Goal: Check status: Check status

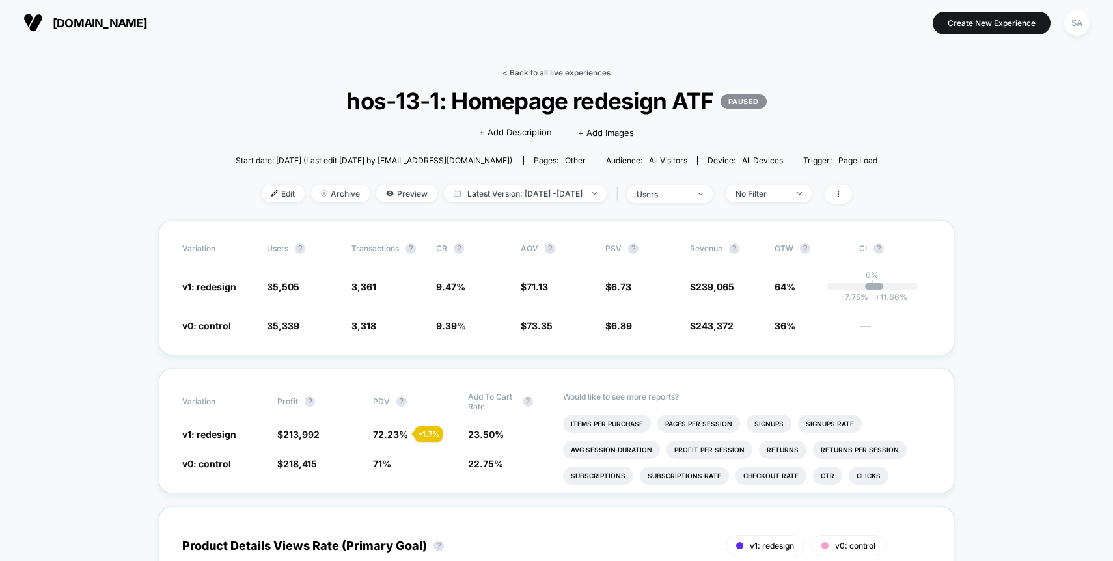
click at [581, 68] on link "< Back to all live experiences" at bounding box center [557, 73] width 108 height 10
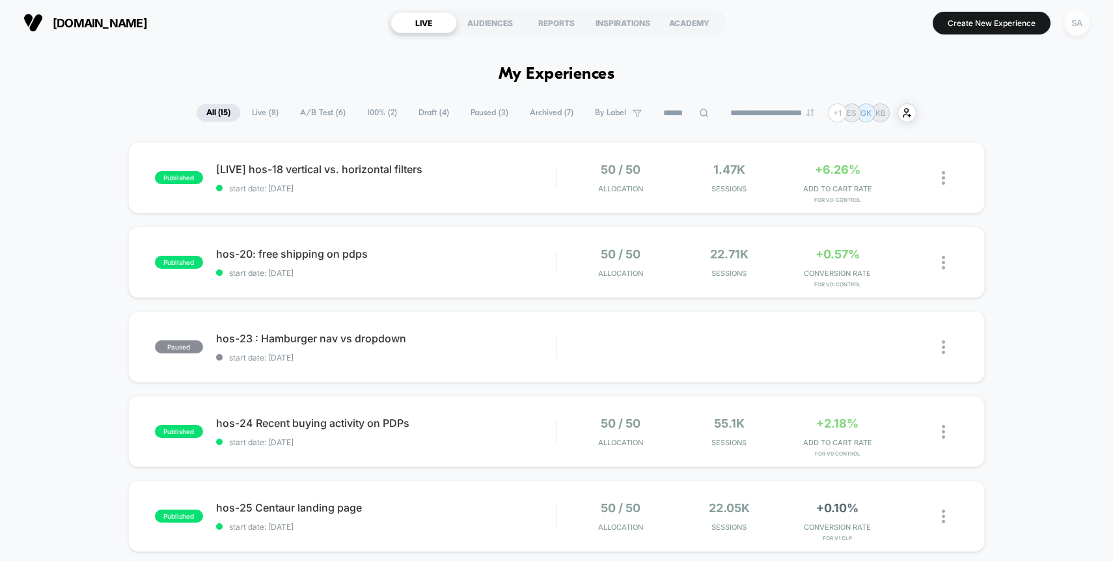
click at [1076, 15] on div "SA" at bounding box center [1076, 22] width 25 height 25
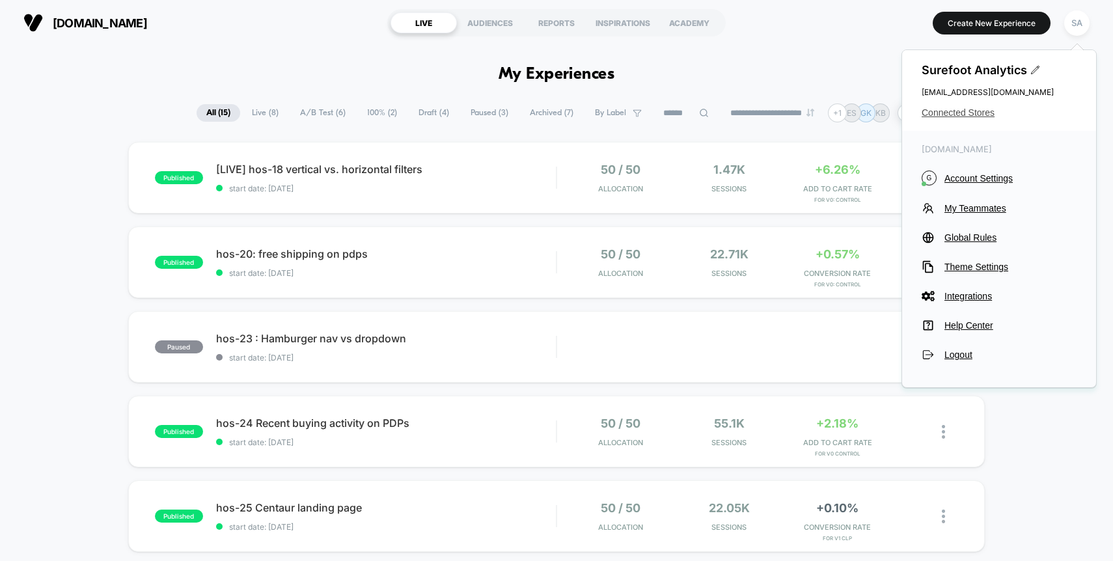
click at [962, 111] on span "Connected Stores" at bounding box center [999, 112] width 155 height 10
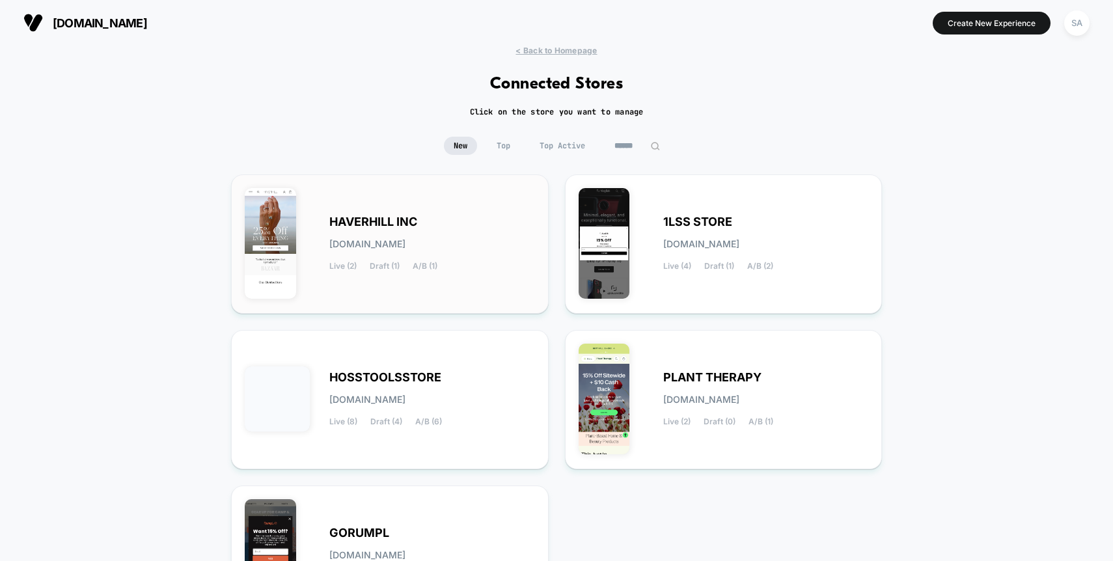
click at [456, 230] on div "HAVERHILL INC [DOMAIN_NAME] Live (2) Draft (1) A/B (1)" at bounding box center [432, 243] width 206 height 53
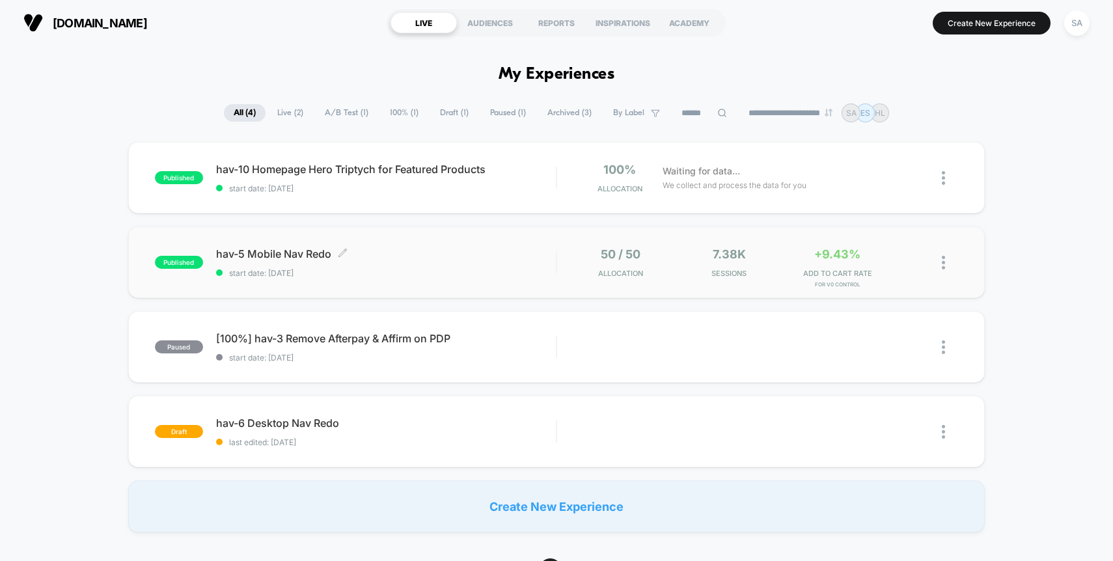
click at [389, 267] on div "hav-5 Mobile Nav Redo Click to edit experience details Click to edit experience…" at bounding box center [386, 262] width 340 height 31
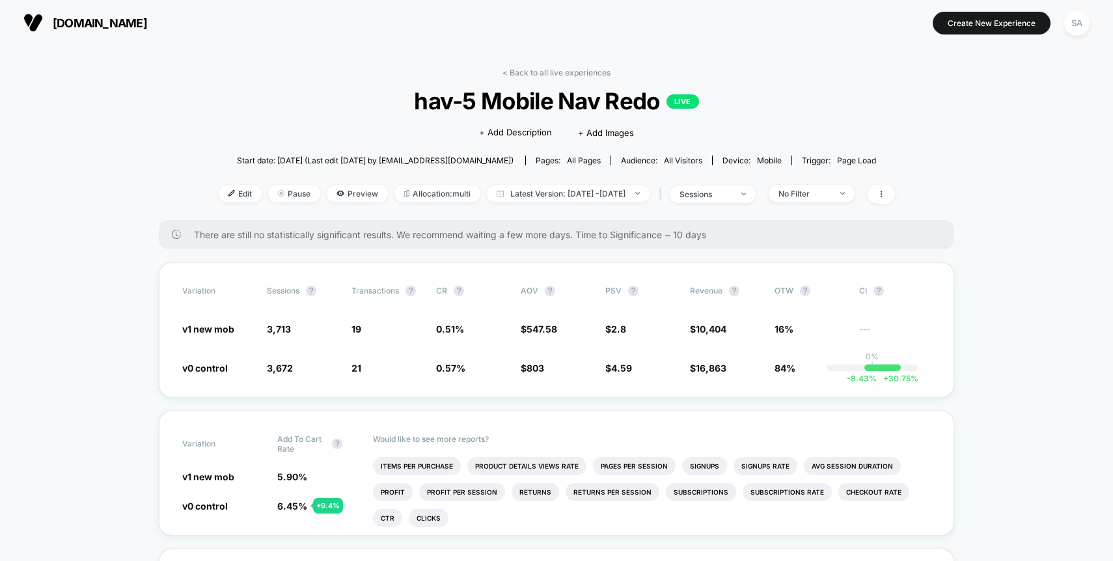
click at [640, 158] on div "Audience: All Visitors" at bounding box center [661, 161] width 81 height 10
